Goal: Information Seeking & Learning: Learn about a topic

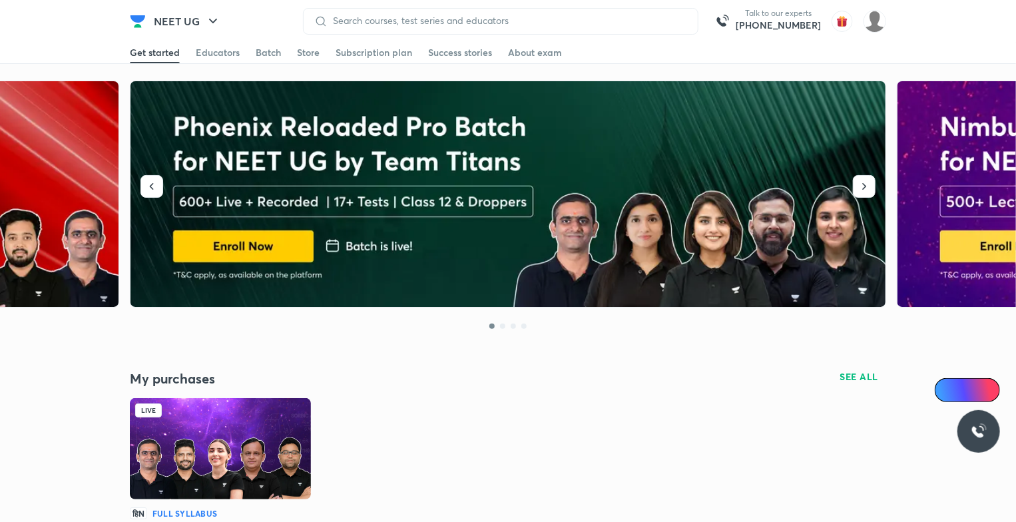
click at [271, 431] on img at bounding box center [220, 448] width 181 height 101
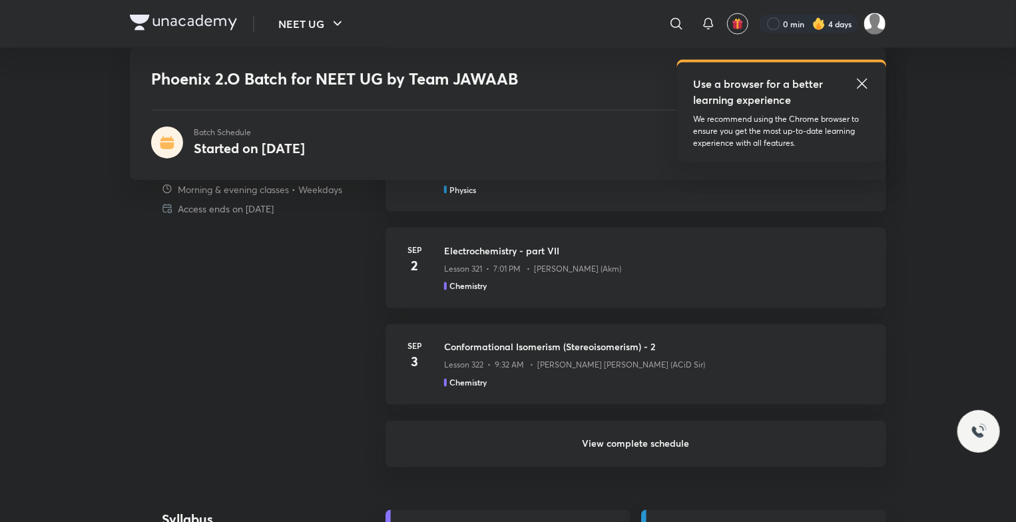
scroll to position [1132, 0]
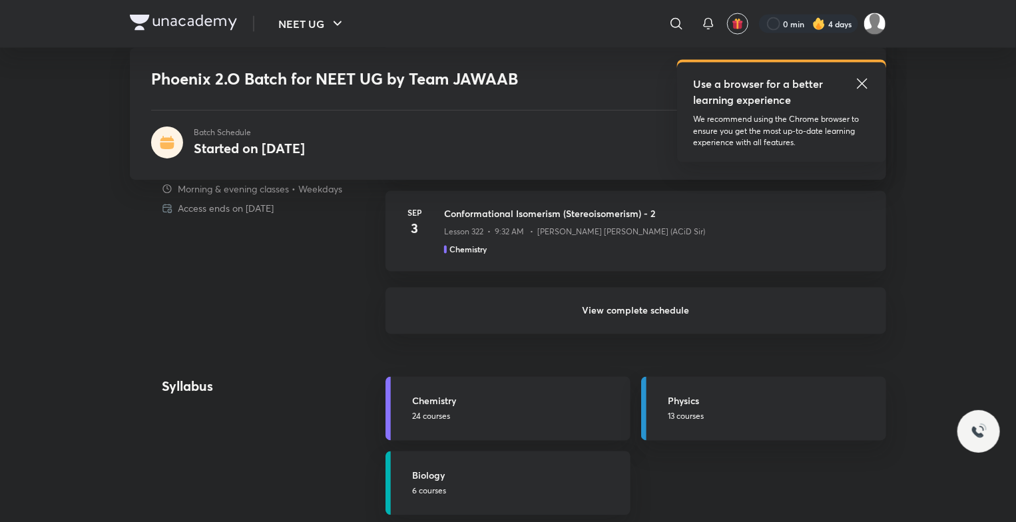
click at [629, 326] on h6 "View complete schedule" at bounding box center [636, 311] width 501 height 47
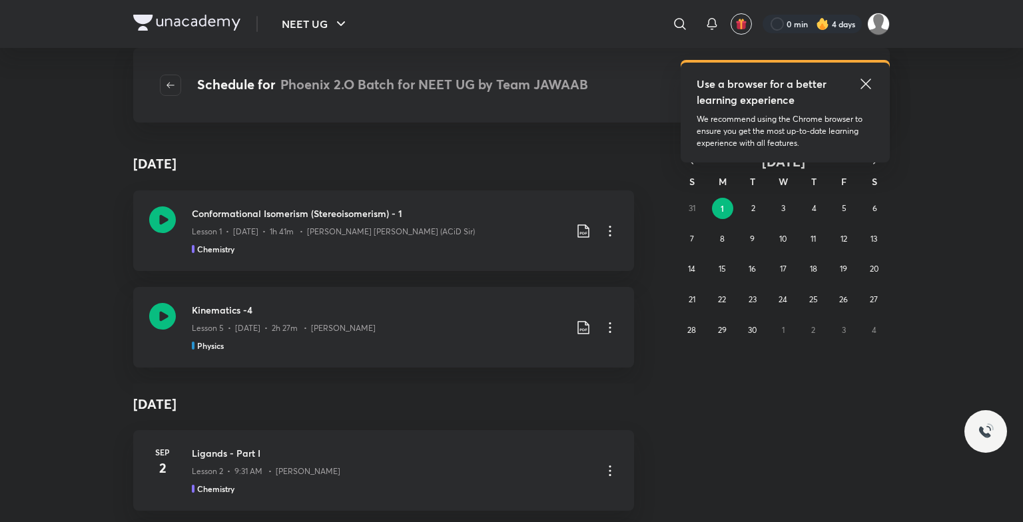
click at [861, 87] on icon at bounding box center [866, 84] width 16 height 16
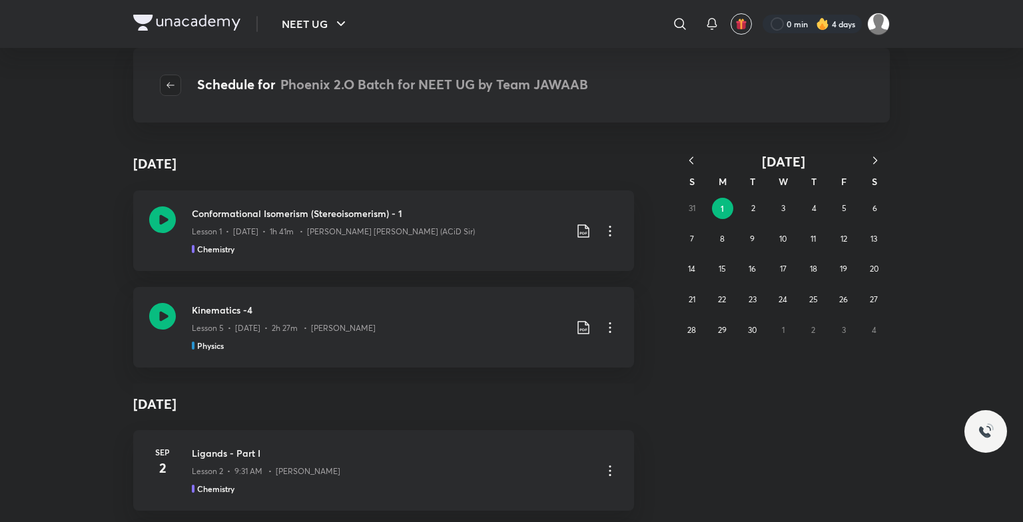
click at [171, 77] on button "button" at bounding box center [170, 85] width 21 height 21
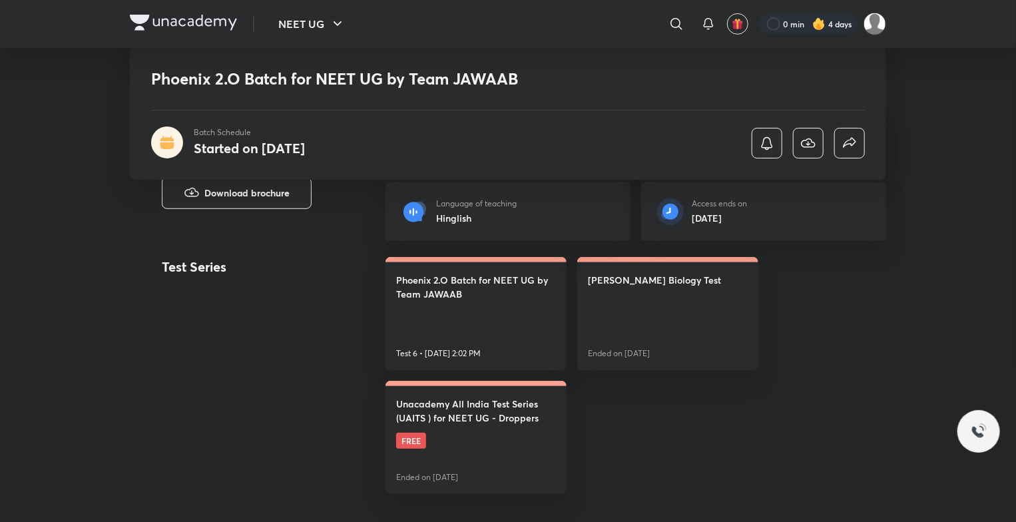
scroll to position [333, 0]
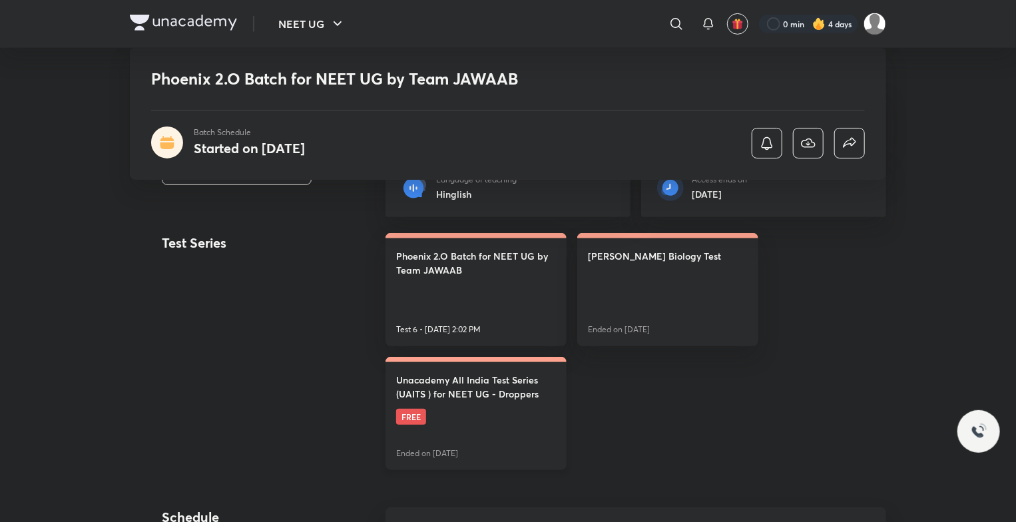
click at [482, 381] on h4 "Unacademy All India Test Series (UAITS ) for NEET UG - Droppers" at bounding box center [476, 387] width 160 height 28
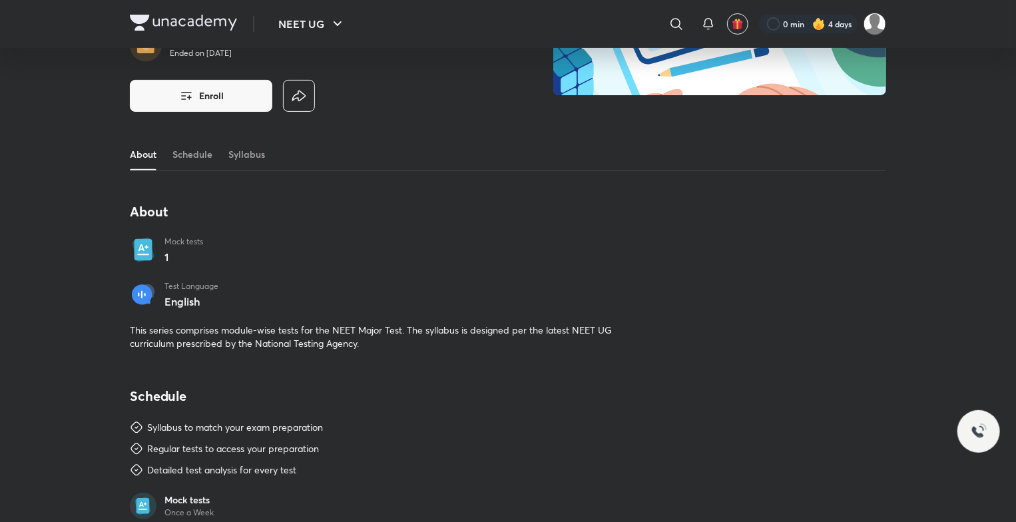
scroll to position [200, 0]
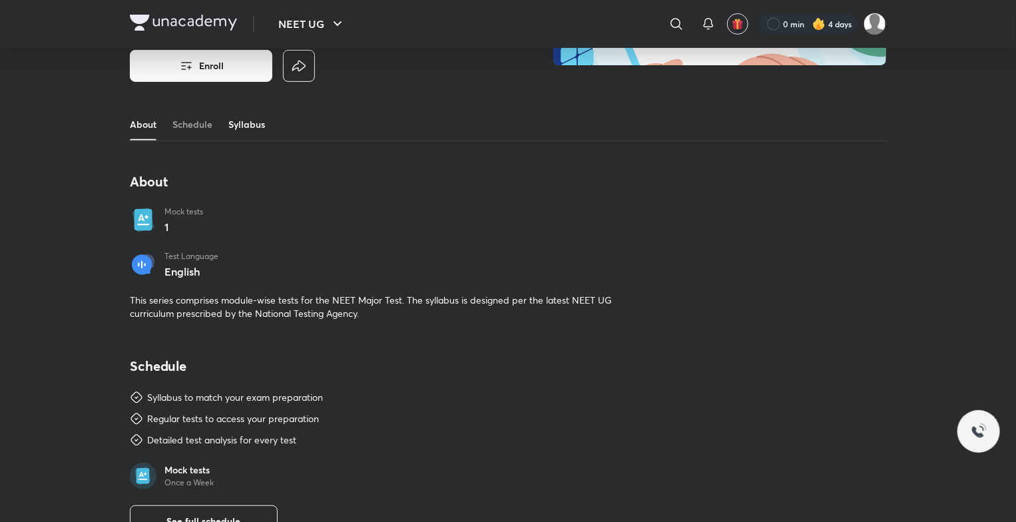
click at [256, 133] on link "Syllabus" at bounding box center [246, 125] width 37 height 32
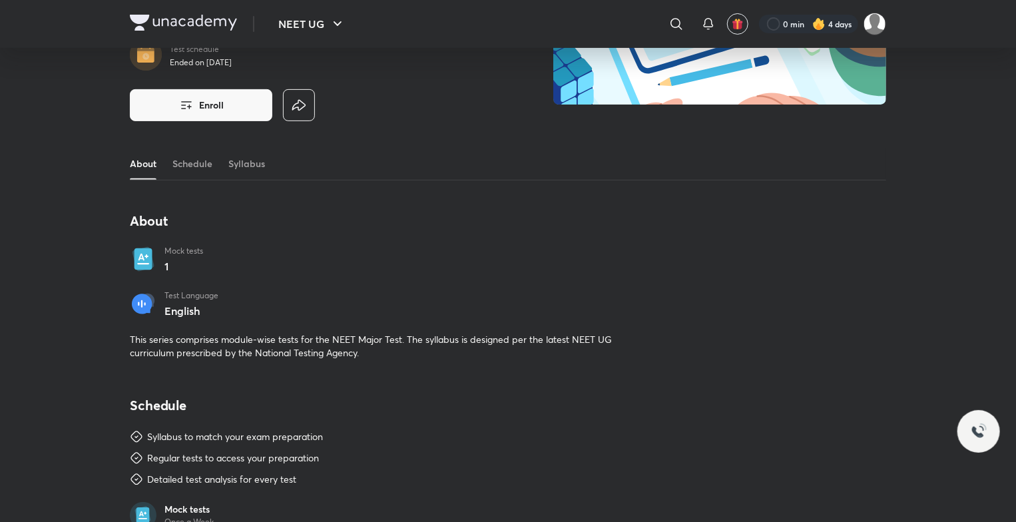
scroll to position [0, 0]
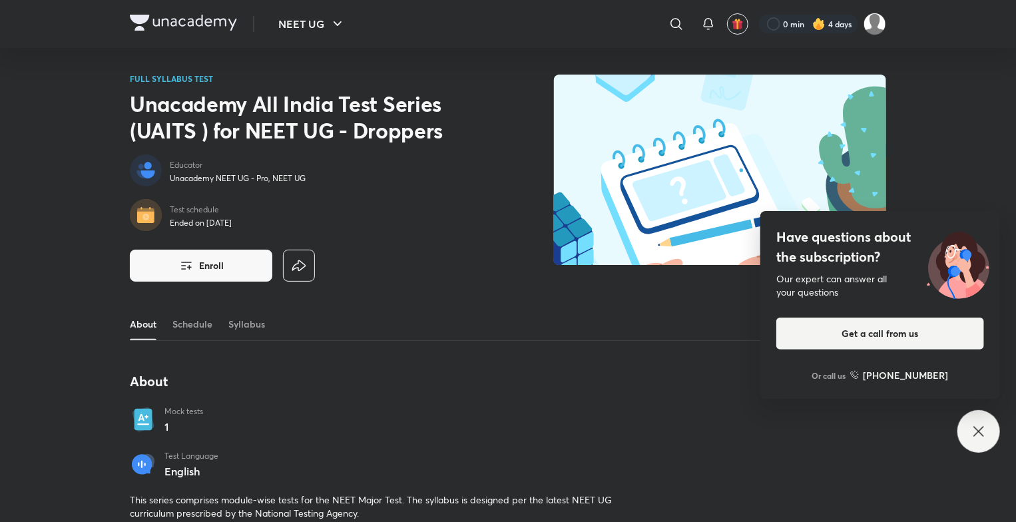
click at [222, 32] on div at bounding box center [183, 24] width 107 height 19
click at [220, 29] on img at bounding box center [183, 23] width 107 height 16
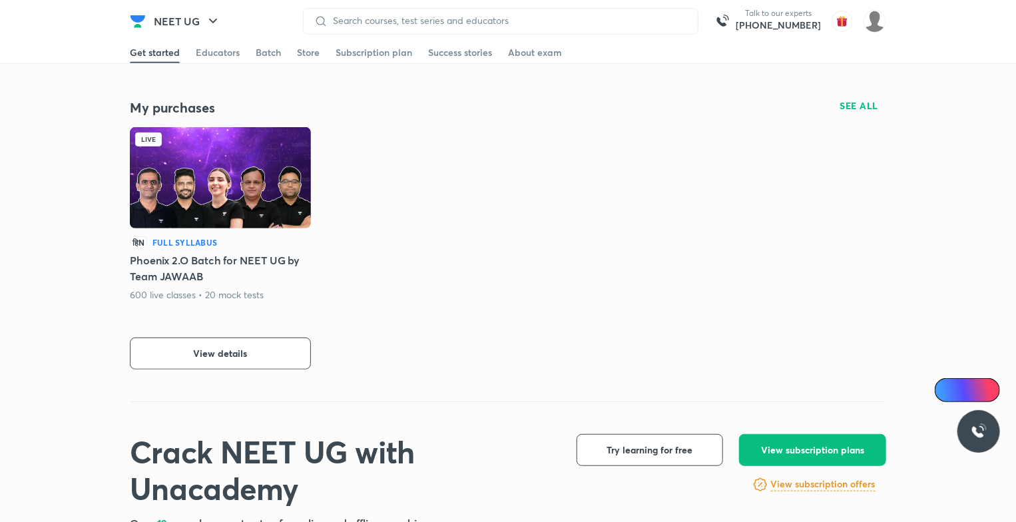
scroll to position [261, 0]
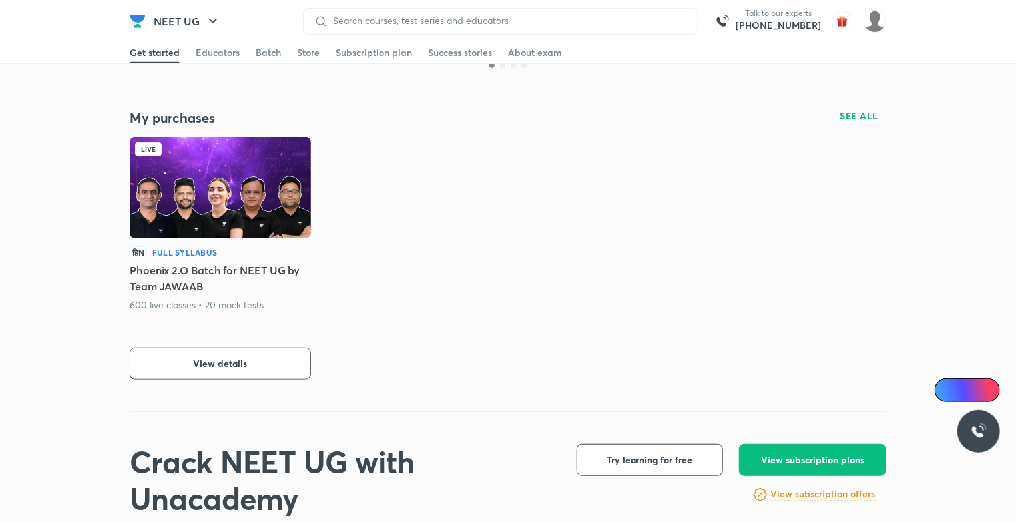
click at [250, 194] on img at bounding box center [220, 187] width 181 height 101
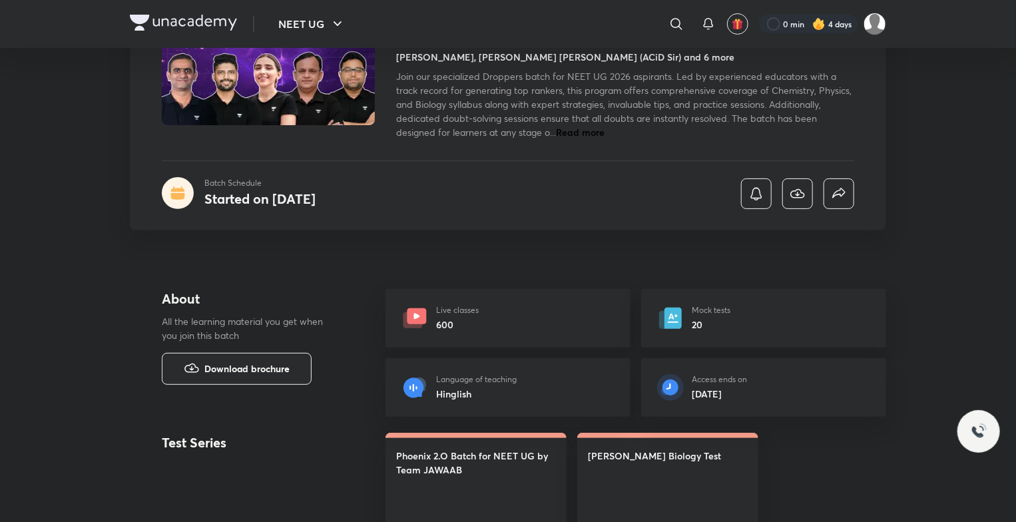
click at [714, 315] on p "Mock tests" at bounding box center [711, 310] width 39 height 12
click at [700, 319] on h6 "20" at bounding box center [711, 325] width 39 height 14
click at [679, 325] on icon at bounding box center [673, 318] width 17 height 21
click at [669, 326] on icon at bounding box center [673, 318] width 17 height 21
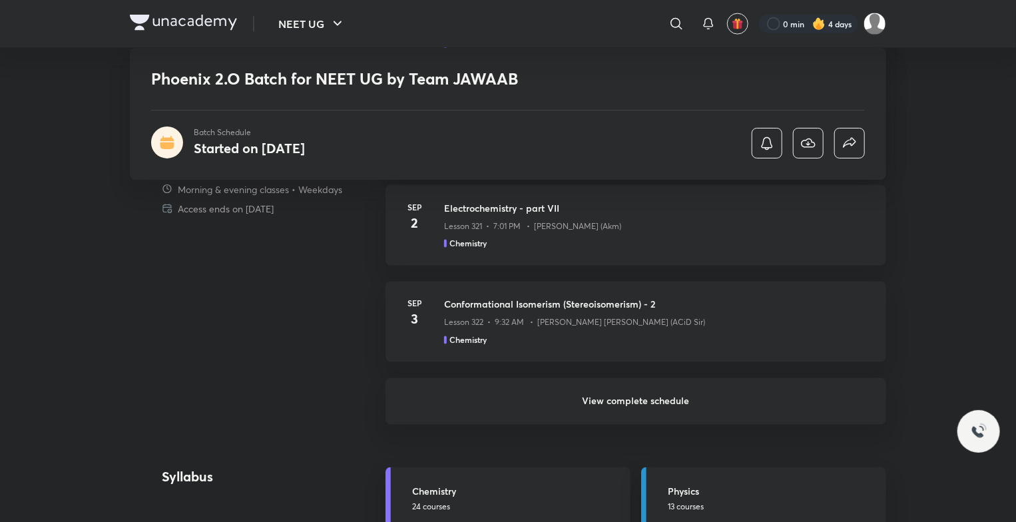
scroll to position [1132, 0]
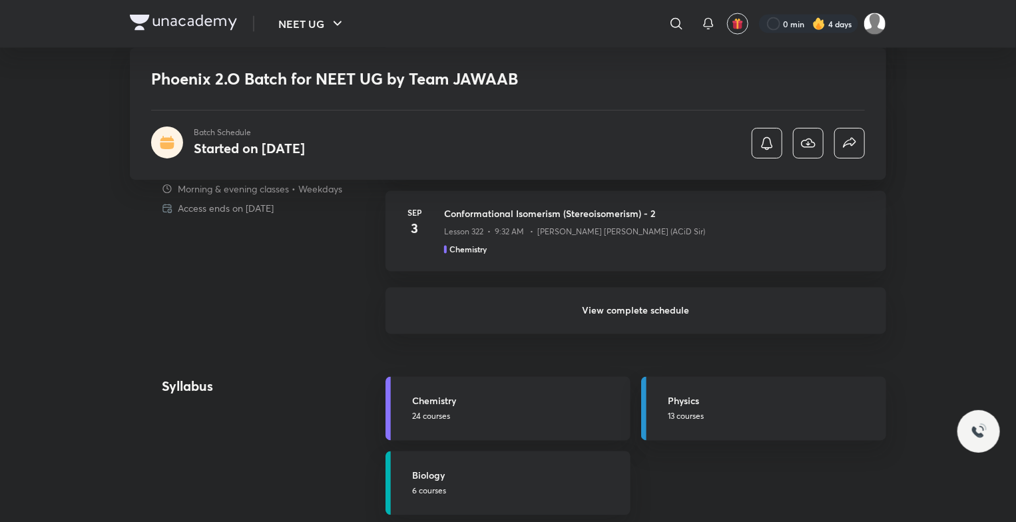
click at [666, 321] on h6 "View complete schedule" at bounding box center [636, 311] width 501 height 47
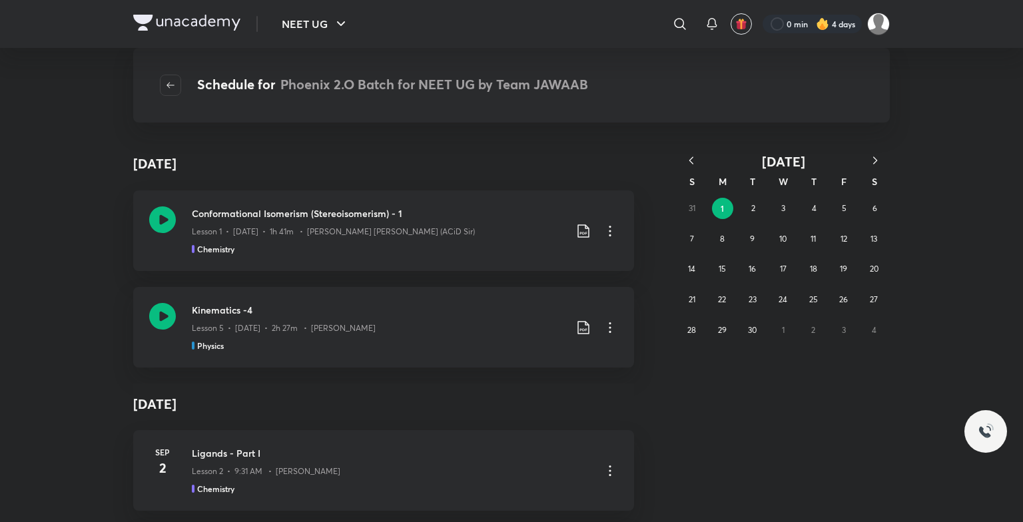
click at [691, 164] on icon "button" at bounding box center [690, 160] width 13 height 13
click at [692, 359] on abbr "31" at bounding box center [691, 360] width 7 height 10
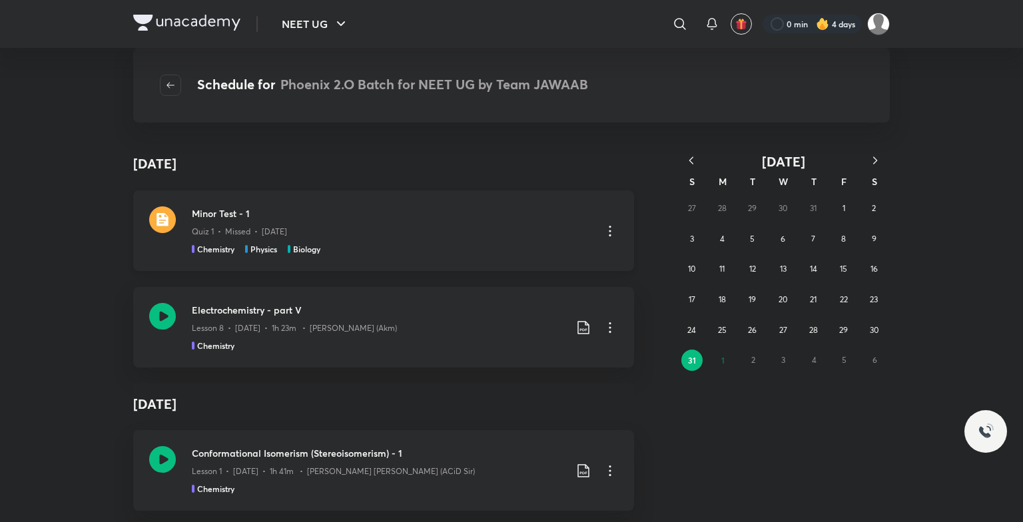
click at [282, 205] on div "Minor Test - 1 Quiz 1 • Missed • Aug 31 Chemistry Physics Biology" at bounding box center [383, 230] width 501 height 81
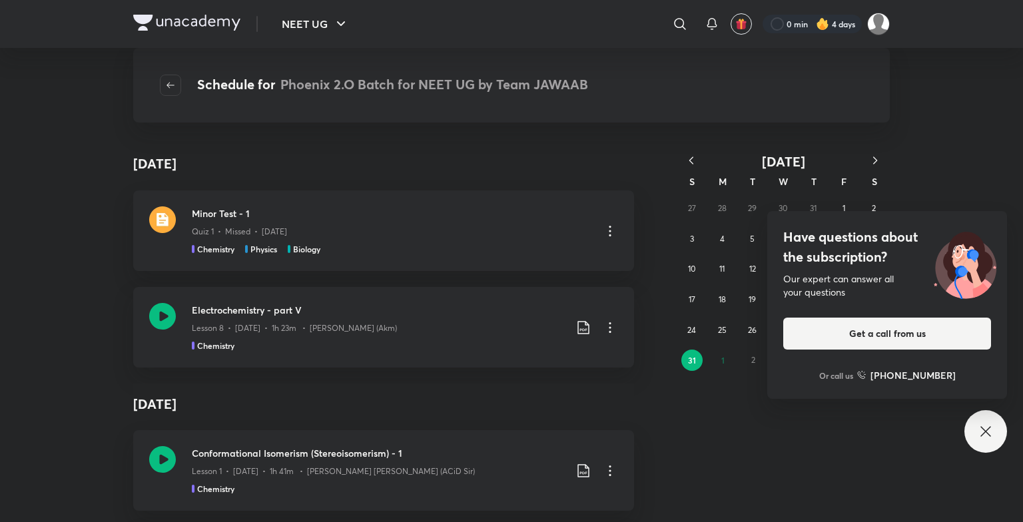
click at [983, 437] on icon at bounding box center [985, 431] width 16 height 16
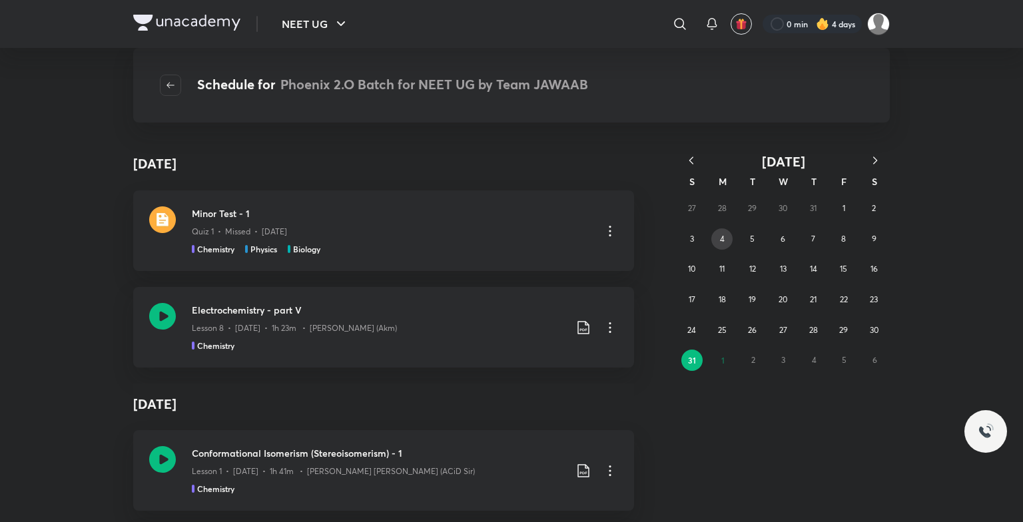
click at [723, 247] on button "4" at bounding box center [721, 238] width 21 height 21
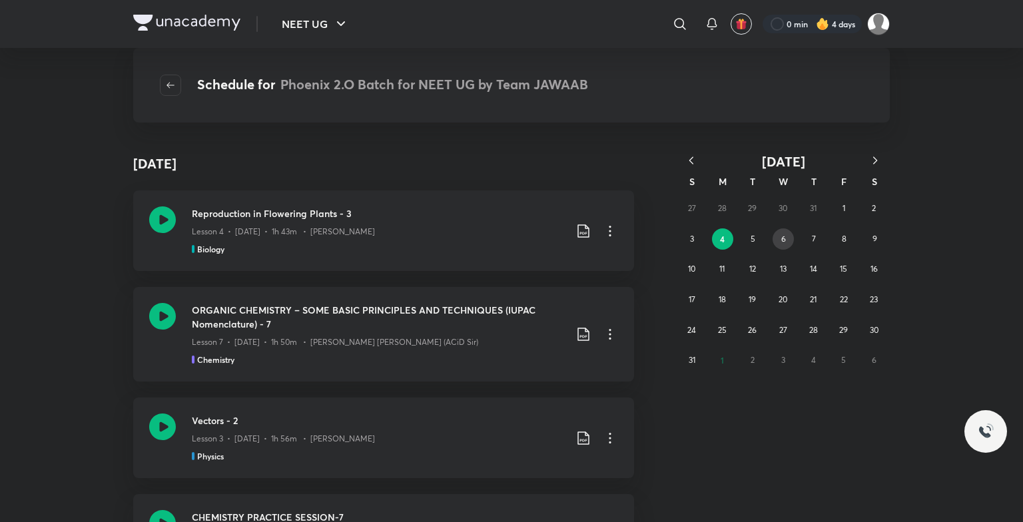
click at [780, 238] on button "6" at bounding box center [782, 238] width 21 height 21
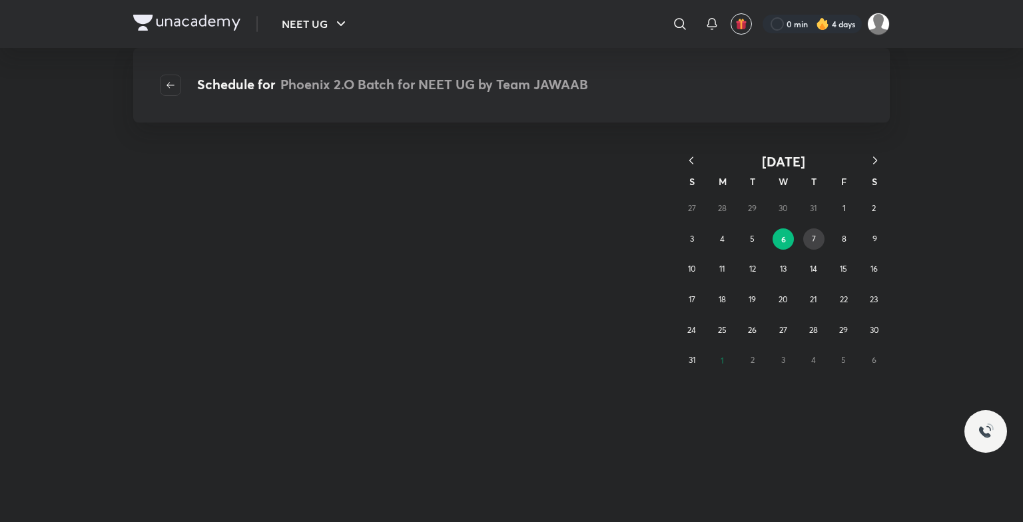
click at [804, 237] on button "7" at bounding box center [813, 238] width 21 height 21
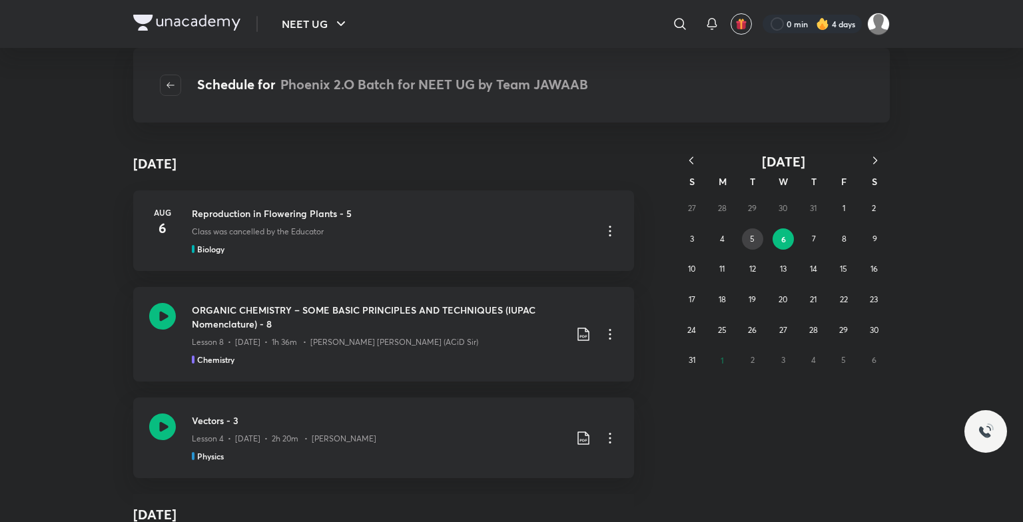
click at [751, 245] on button "5" at bounding box center [752, 238] width 21 height 21
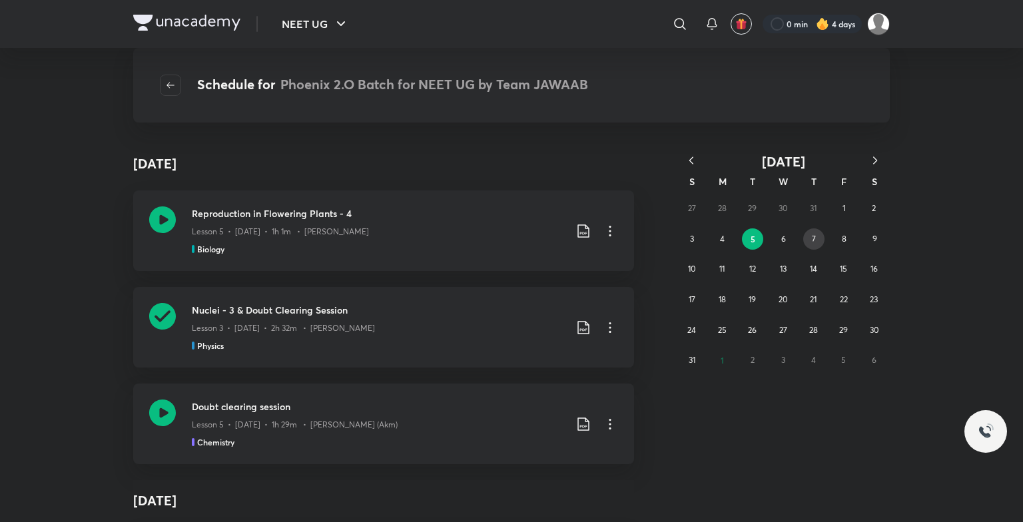
click at [804, 236] on button "7" at bounding box center [813, 238] width 21 height 21
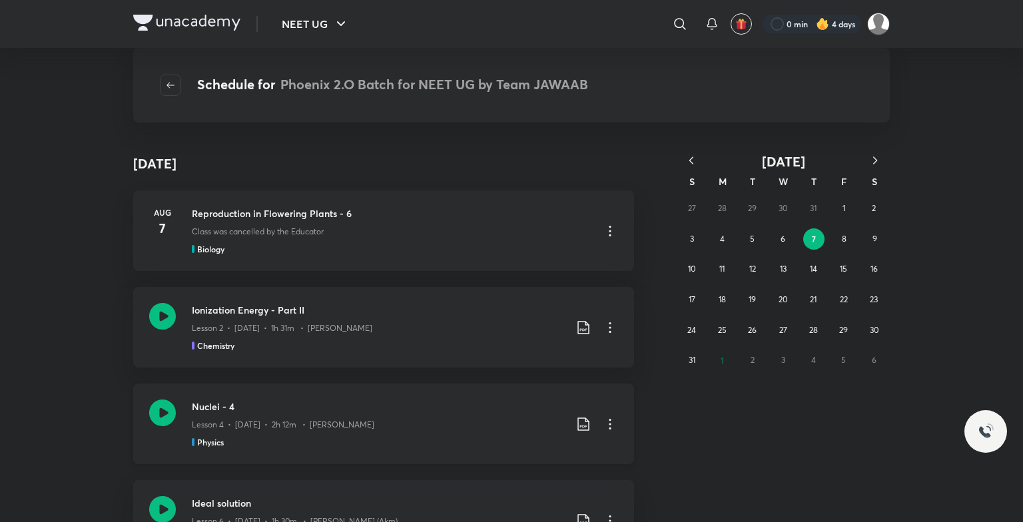
click at [136, 413] on div "Nuclei - 4 Lesson 4 • Aug 7 • 2h 12m • Prateek Jain Physics" at bounding box center [383, 424] width 501 height 81
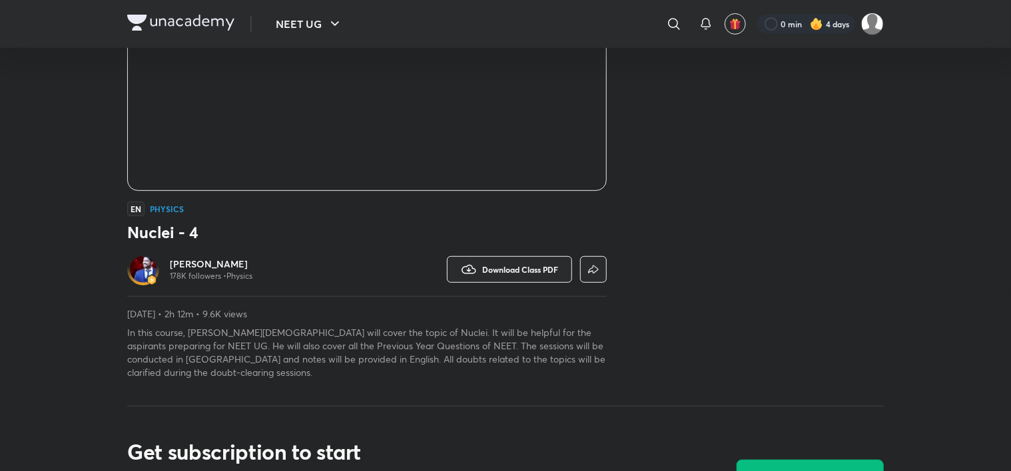
scroll to position [333, 0]
